Goal: Information Seeking & Learning: Learn about a topic

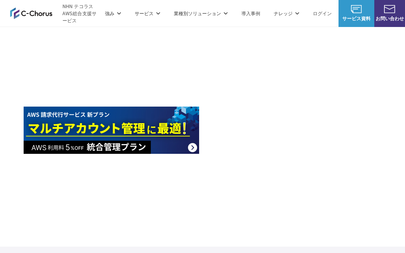
scroll to position [926, 0]
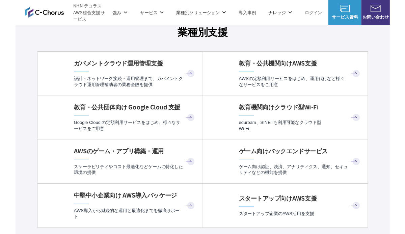
scroll to position [1768, 0]
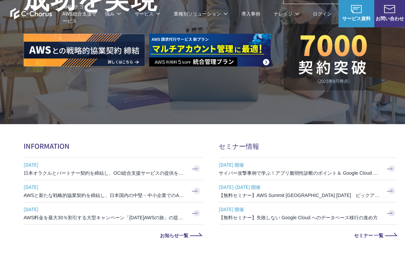
scroll to position [177, 0]
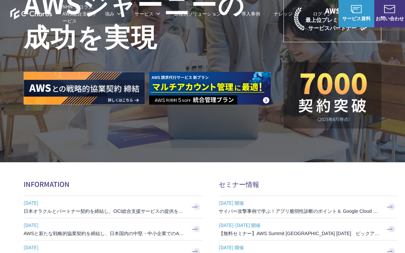
scroll to position [162, 0]
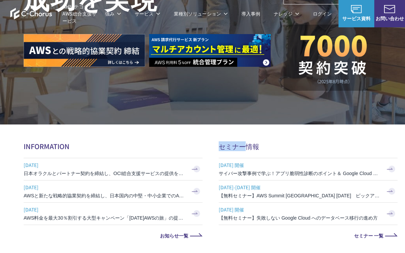
copy h2 "セミナー"
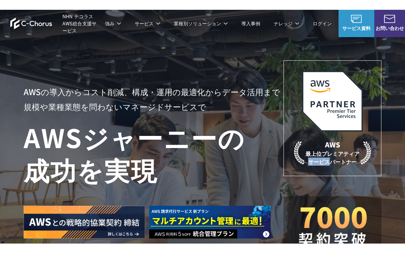
scroll to position [3, 0]
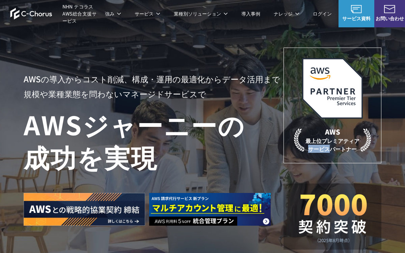
click at [258, 207] on img at bounding box center [210, 209] width 122 height 33
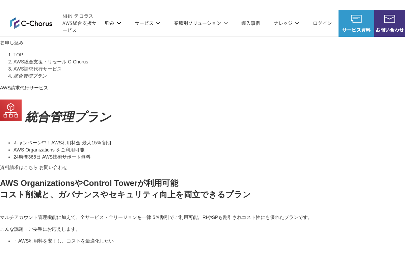
scroll to position [1, 0]
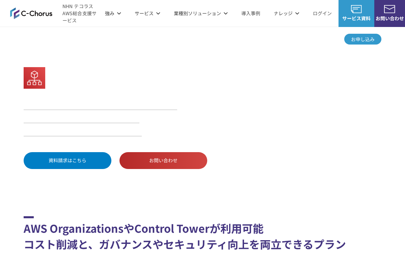
click at [344, 188] on div "TOP AWS総合支援・リセール C-Chorus AWS請求代行サービス 統合管理プラン AWS請求代行サービス 統合管理プラン キャンペーン中！AWS利用…" at bounding box center [202, 108] width 405 height 164
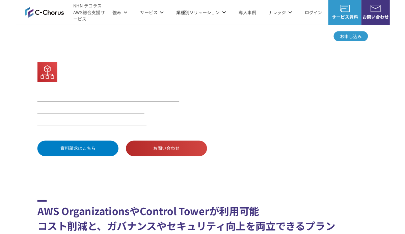
scroll to position [0, 0]
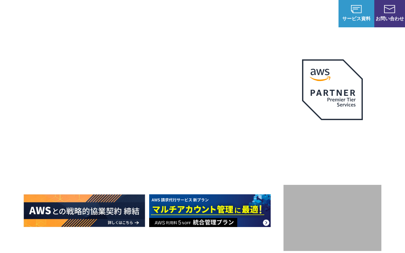
scroll to position [4, 0]
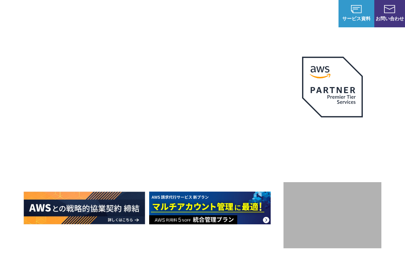
click at [281, 216] on div "AWSの導入からコスト削減、 構成・運用の最適化からデータ活用まで 規模や業種業態を問わない マネージドサービスで AWS ジャーニーの 成功を実現" at bounding box center [154, 147] width 260 height 154
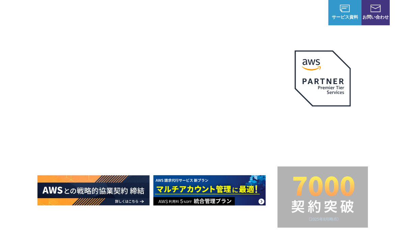
scroll to position [0, 0]
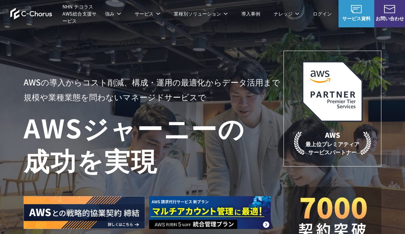
click at [232, 226] on img at bounding box center [210, 212] width 122 height 33
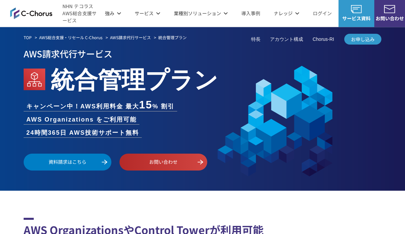
click at [231, 226] on h2 "AWS OrganizationsやControl Towerが利用可能 コスト削減と、ガバナンスやセキュリティ向上を両立できるプラン" at bounding box center [203, 236] width 358 height 36
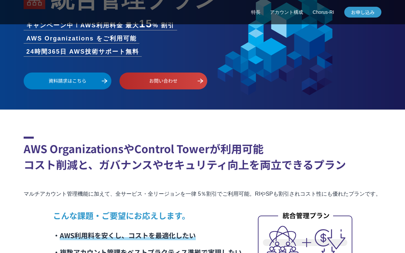
scroll to position [82, 0]
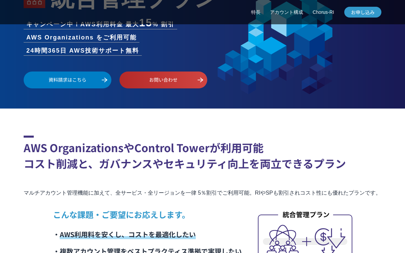
click at [215, 234] on li "・ AWS利用料を安くし、コストを最適化したい" at bounding box center [147, 234] width 189 height 17
click at [221, 234] on li "・ AWS利用料を安くし、コストを最適化したい" at bounding box center [147, 234] width 189 height 17
click at [20, 37] on div "TOP AWS総合支援・リセール C-Chorus AWS請求代行サービス 統合管理プラン AWS請求代行サービス 統合管理プラン キャンペーン中！AWS利用…" at bounding box center [202, 27] width 405 height 164
click at [25, 48] on li "24時間365日 AWS技術サポート無料" at bounding box center [83, 50] width 118 height 9
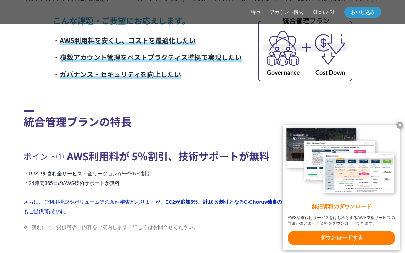
scroll to position [277, 0]
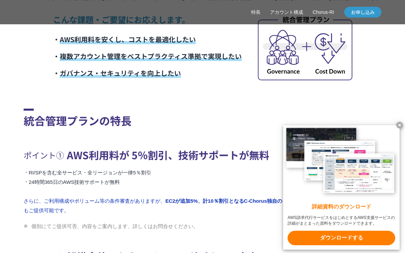
click at [226, 231] on section "統合管理プランの特長 ポイント① AWS利用料が 5％割引、技術サポートが無料 RI/SPを含む全サービス・全リージョンが一律5％割引 24時間365日のAW…" at bounding box center [203, 225] width 358 height 328
